Goal: Information Seeking & Learning: Learn about a topic

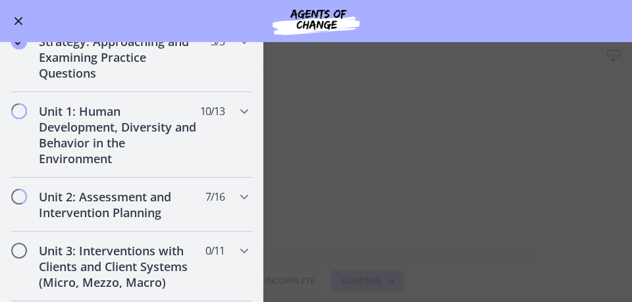
scroll to position [224, 0]
click at [147, 136] on h2 "Unit 1: Human Development, Diversity and Behavior in the Environment" at bounding box center [119, 135] width 161 height 63
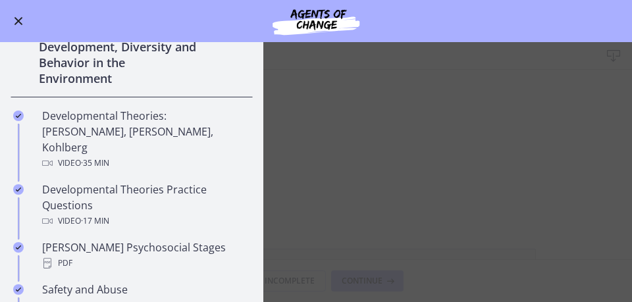
scroll to position [323, 0]
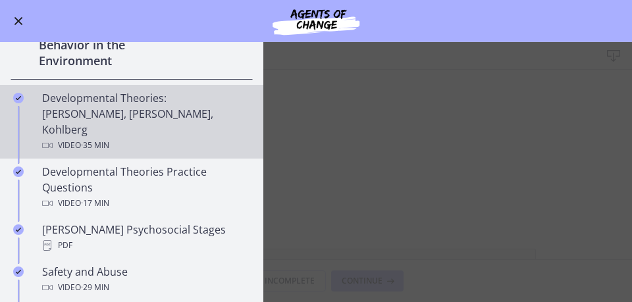
click at [18, 98] on icon "Completed" at bounding box center [18, 98] width 11 height 11
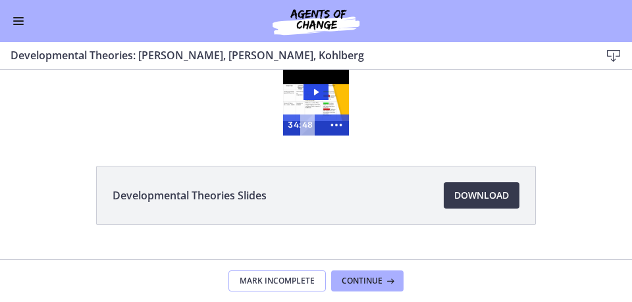
click at [274, 282] on span "Mark Incomplete" at bounding box center [277, 281] width 75 height 11
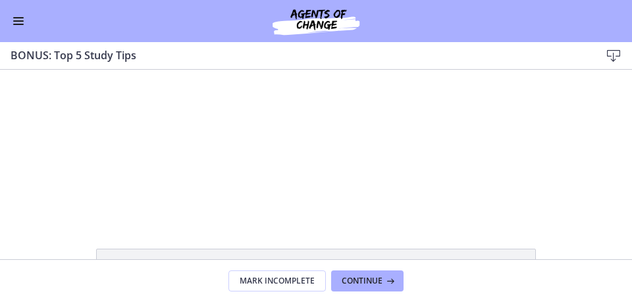
click at [20, 20] on button "Enable menu" at bounding box center [19, 21] width 16 height 16
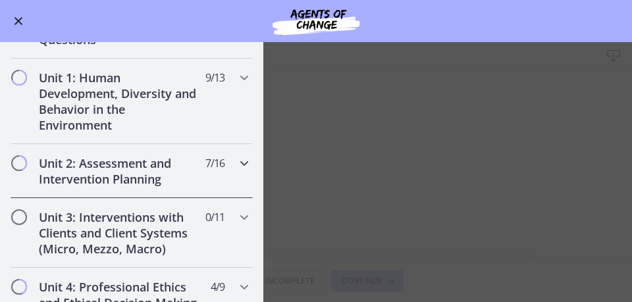
scroll to position [778, 0]
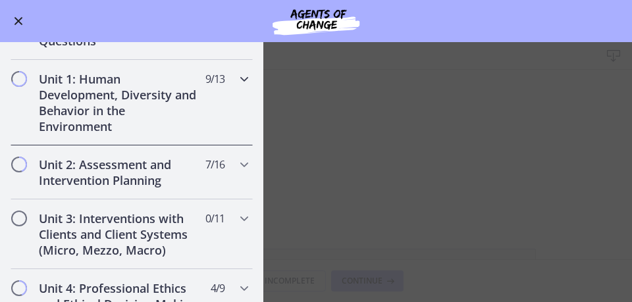
click at [20, 77] on span "Chapters" at bounding box center [19, 78] width 13 height 13
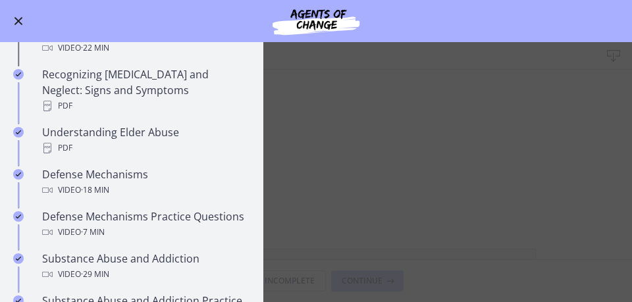
scroll to position [619, 0]
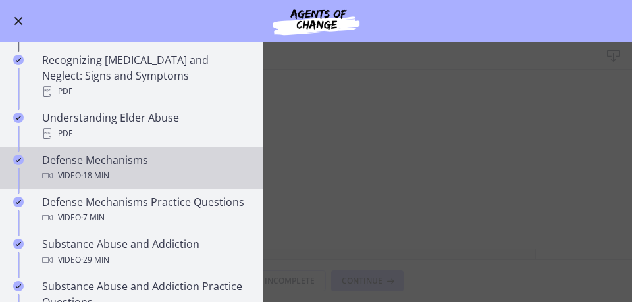
click at [82, 152] on div "Defense Mechanisms Video · 18 min" at bounding box center [144, 168] width 205 height 32
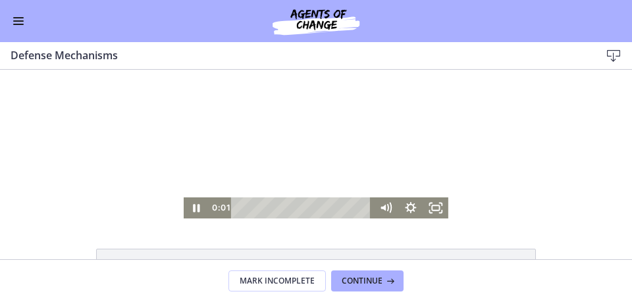
click at [262, 151] on div at bounding box center [316, 144] width 265 height 149
click at [320, 134] on div at bounding box center [316, 144] width 265 height 149
click at [354, 128] on div at bounding box center [316, 144] width 265 height 149
